Goal: Information Seeking & Learning: Learn about a topic

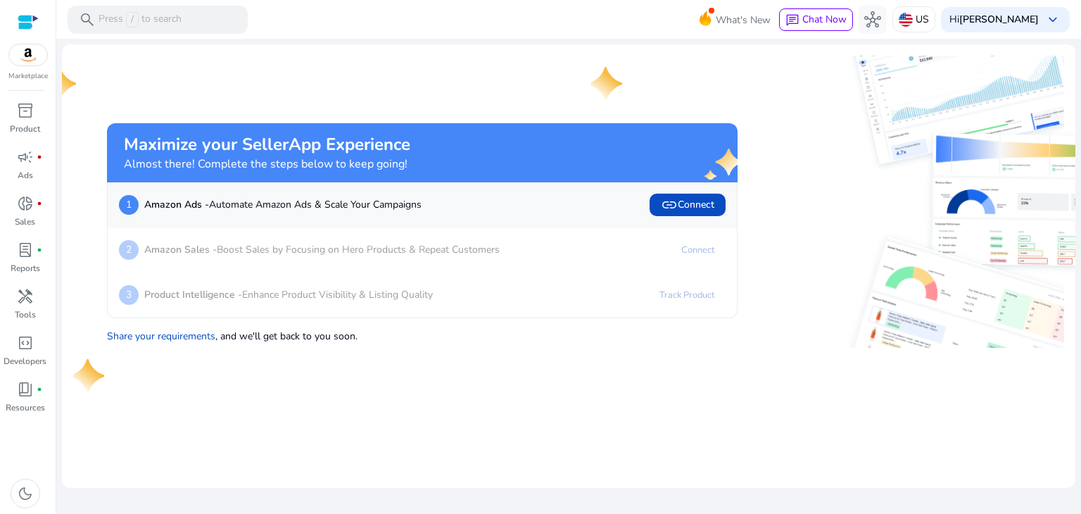
click at [10, 23] on div "Marketplace" at bounding box center [28, 41] width 56 height 82
click at [16, 18] on div "Marketplace" at bounding box center [28, 41] width 56 height 82
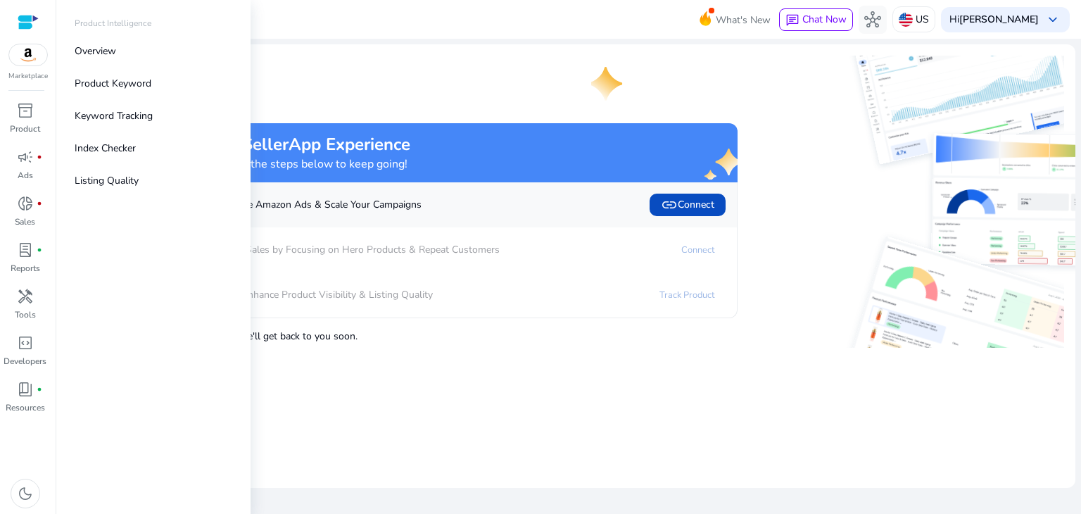
drag, startPoint x: 141, startPoint y: 218, endPoint x: 90, endPoint y: 233, distance: 53.5
click at [141, 218] on div "Product Intelligence Overview Product Keyword Keyword Tracking Index Checker Li…" at bounding box center [153, 257] width 194 height 514
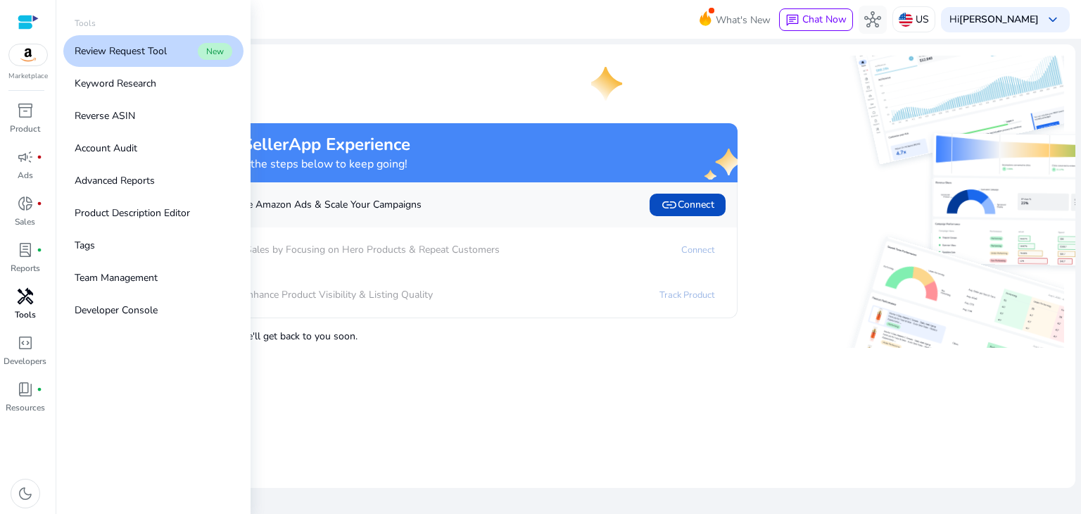
click at [27, 314] on p "Tools" at bounding box center [25, 314] width 21 height 13
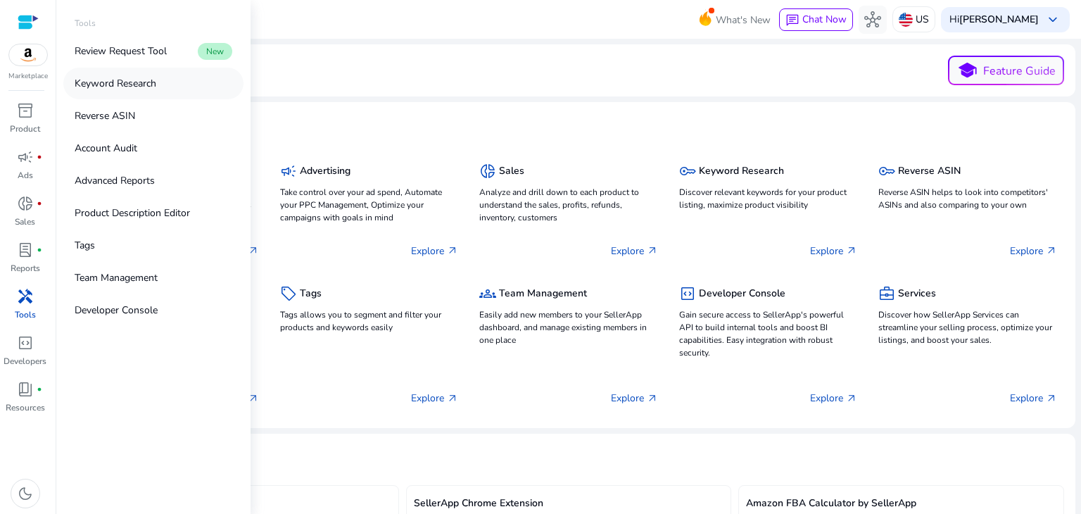
click at [130, 89] on p "Keyword Research" at bounding box center [116, 83] width 82 height 15
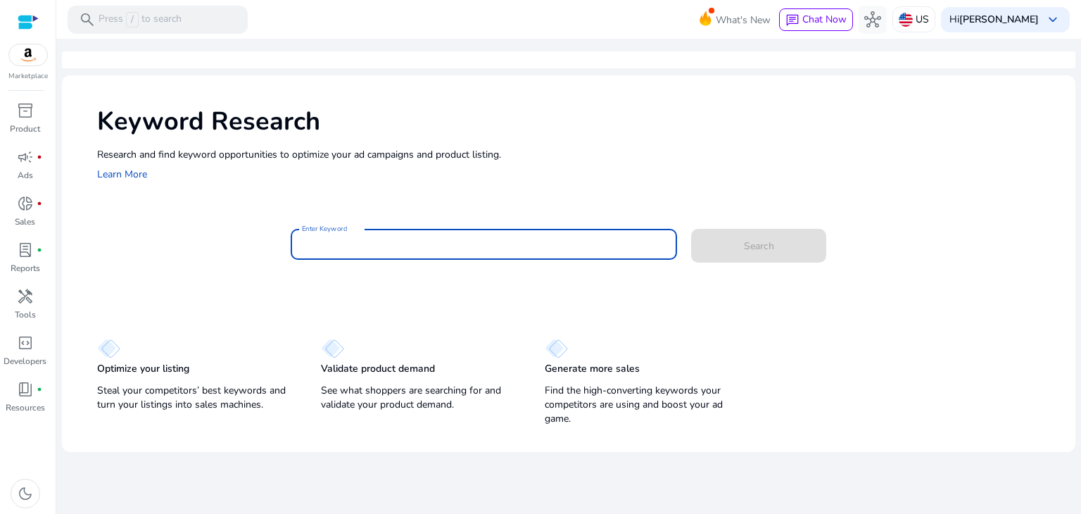
click at [379, 251] on input "Enter Keyword" at bounding box center [484, 244] width 365 height 15
paste input "**********"
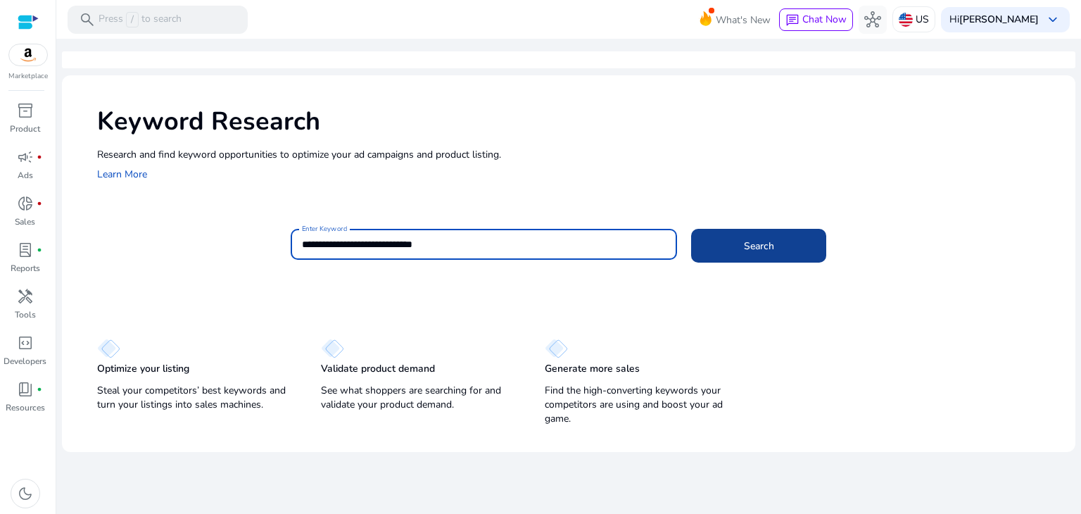
type input "**********"
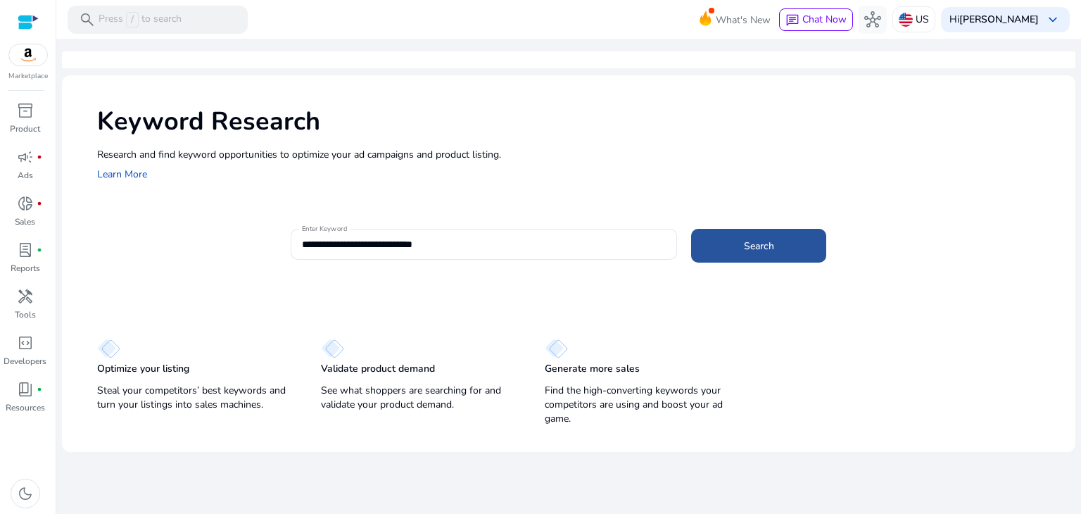
click at [726, 244] on span at bounding box center [758, 246] width 135 height 34
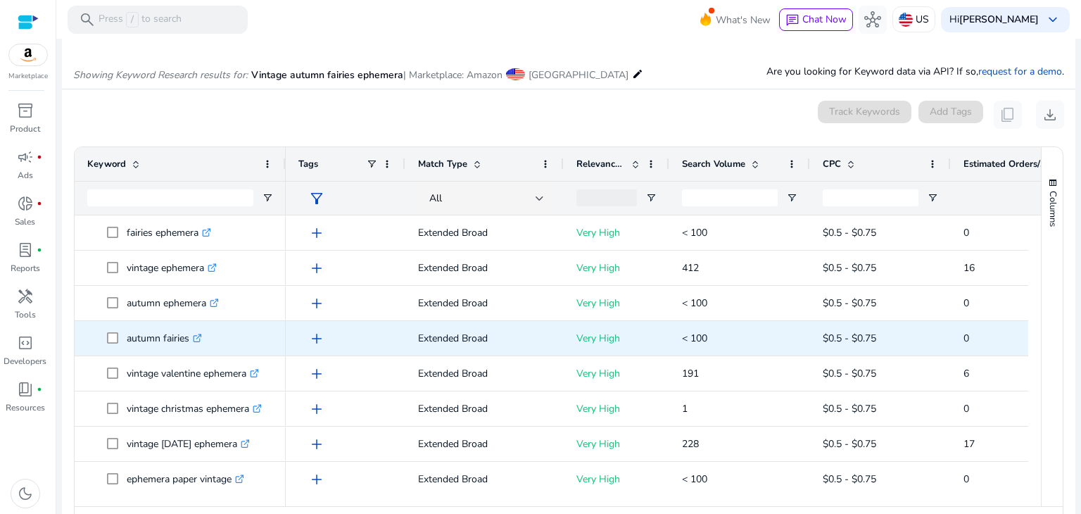
scroll to position [151, 0]
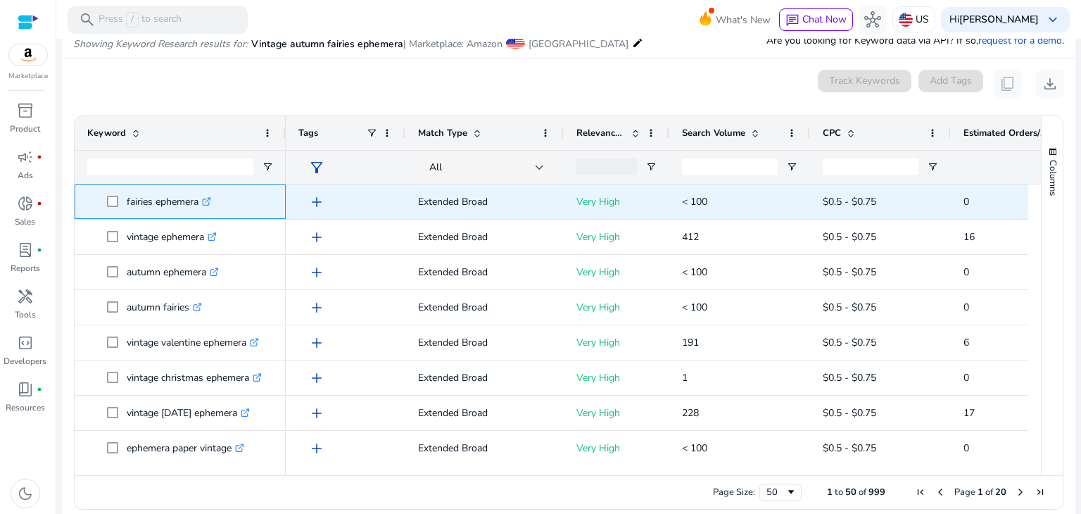
drag, startPoint x: 125, startPoint y: 198, endPoint x: 198, endPoint y: 198, distance: 73.2
click at [198, 198] on span "fairies ephemera .st0{fill:#2c8af8}" at bounding box center [190, 201] width 166 height 29
copy span "fairies ephemera"
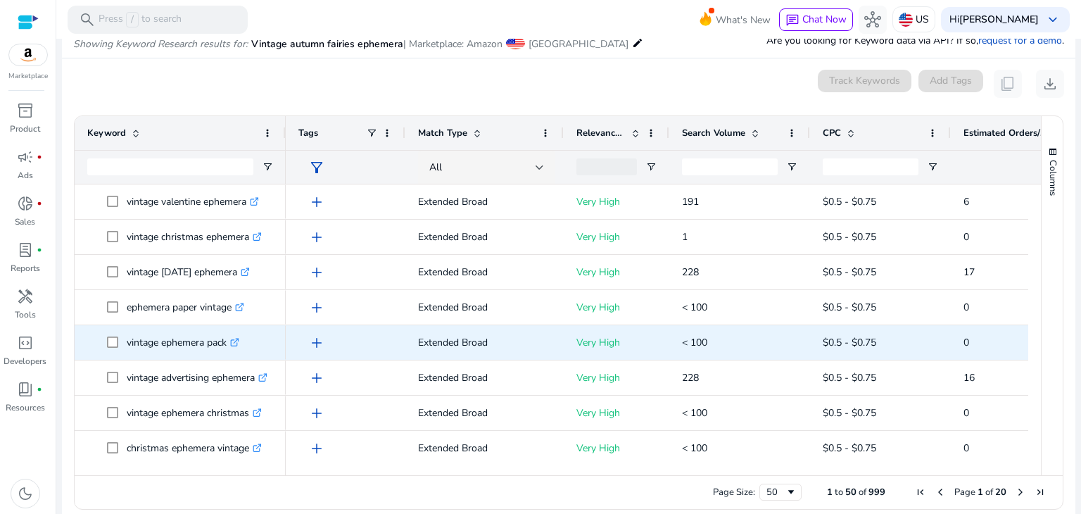
scroll to position [0, 0]
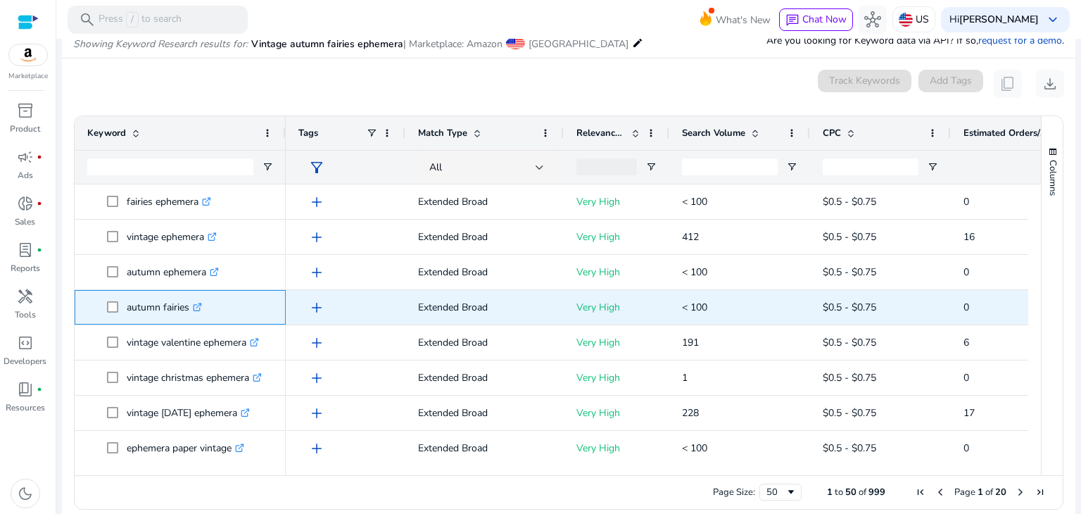
drag, startPoint x: 125, startPoint y: 305, endPoint x: 187, endPoint y: 315, distance: 62.7
click at [187, 315] on span "autumn fairies .st0{fill:#2c8af8}" at bounding box center [190, 307] width 166 height 29
copy span "autumn fairies"
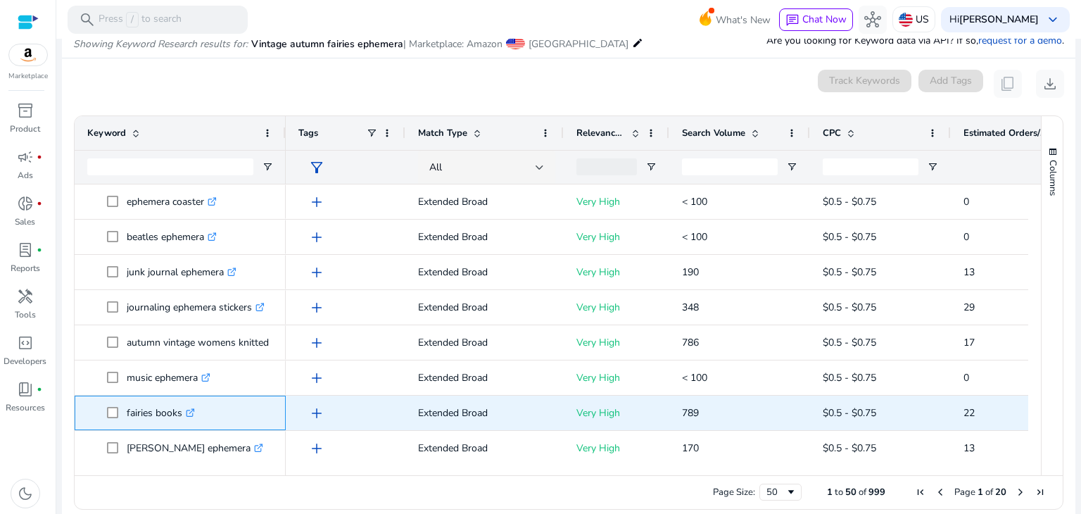
drag, startPoint x: 125, startPoint y: 415, endPoint x: 181, endPoint y: 419, distance: 55.8
click at [181, 419] on span "fairies books .st0{fill:#2c8af8}" at bounding box center [190, 412] width 166 height 29
copy span "fairies books"
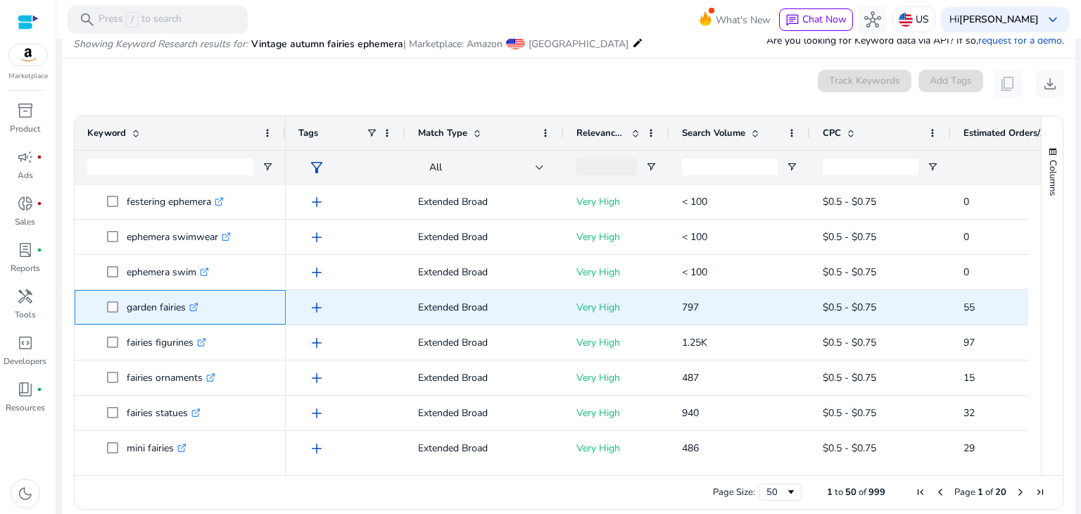
drag, startPoint x: 126, startPoint y: 307, endPoint x: 187, endPoint y: 311, distance: 60.7
click at [187, 311] on p "garden fairies .st0{fill:#2c8af8}" at bounding box center [163, 307] width 72 height 29
copy p "garden fairies"
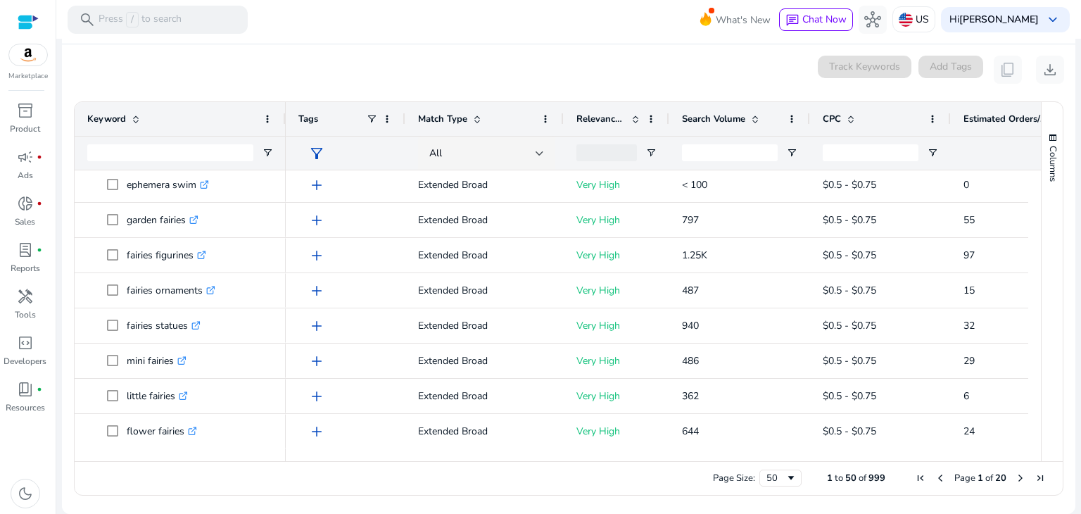
click at [1015, 480] on span "Next Page" at bounding box center [1020, 477] width 11 height 11
